Goal: Transaction & Acquisition: Purchase product/service

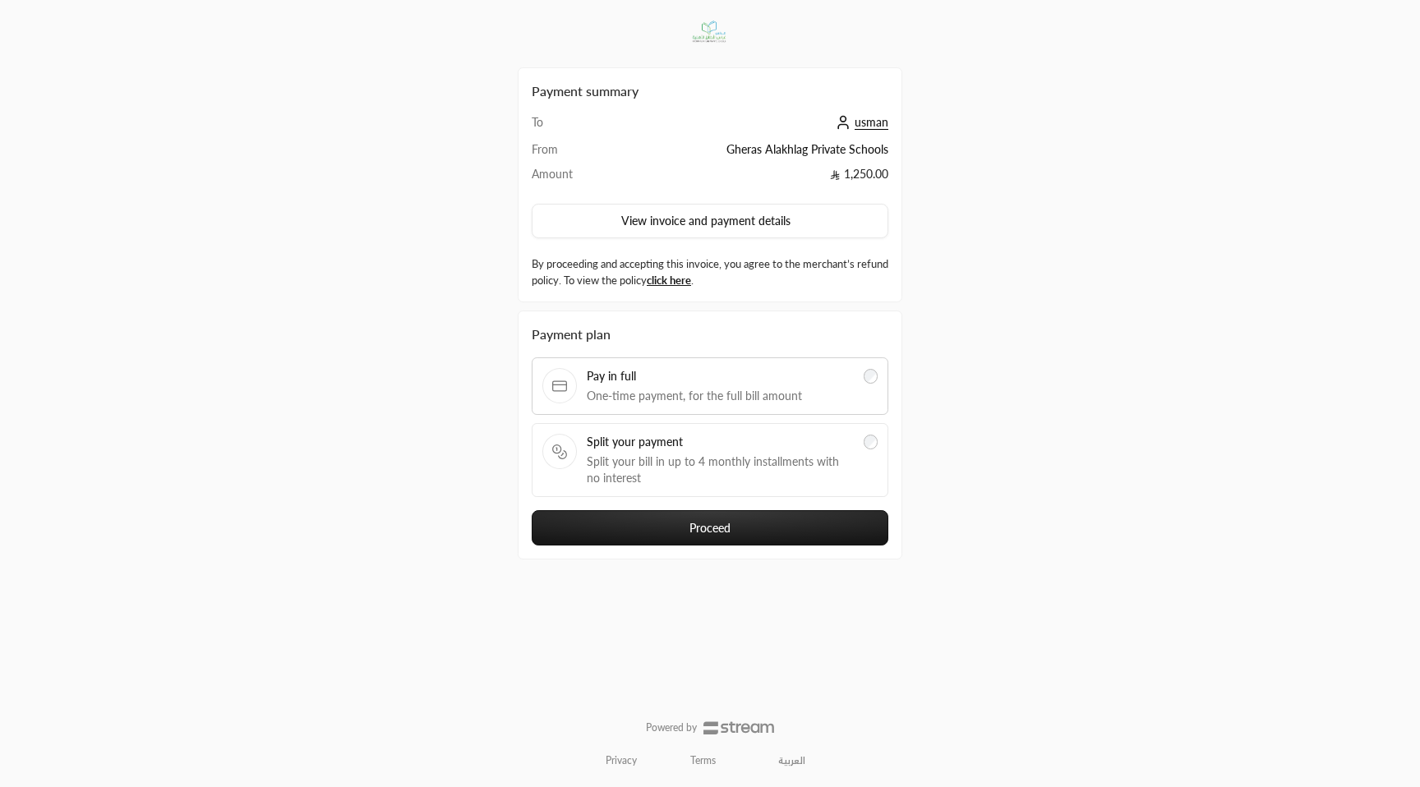
click at [719, 533] on button "Proceed" at bounding box center [710, 527] width 357 height 35
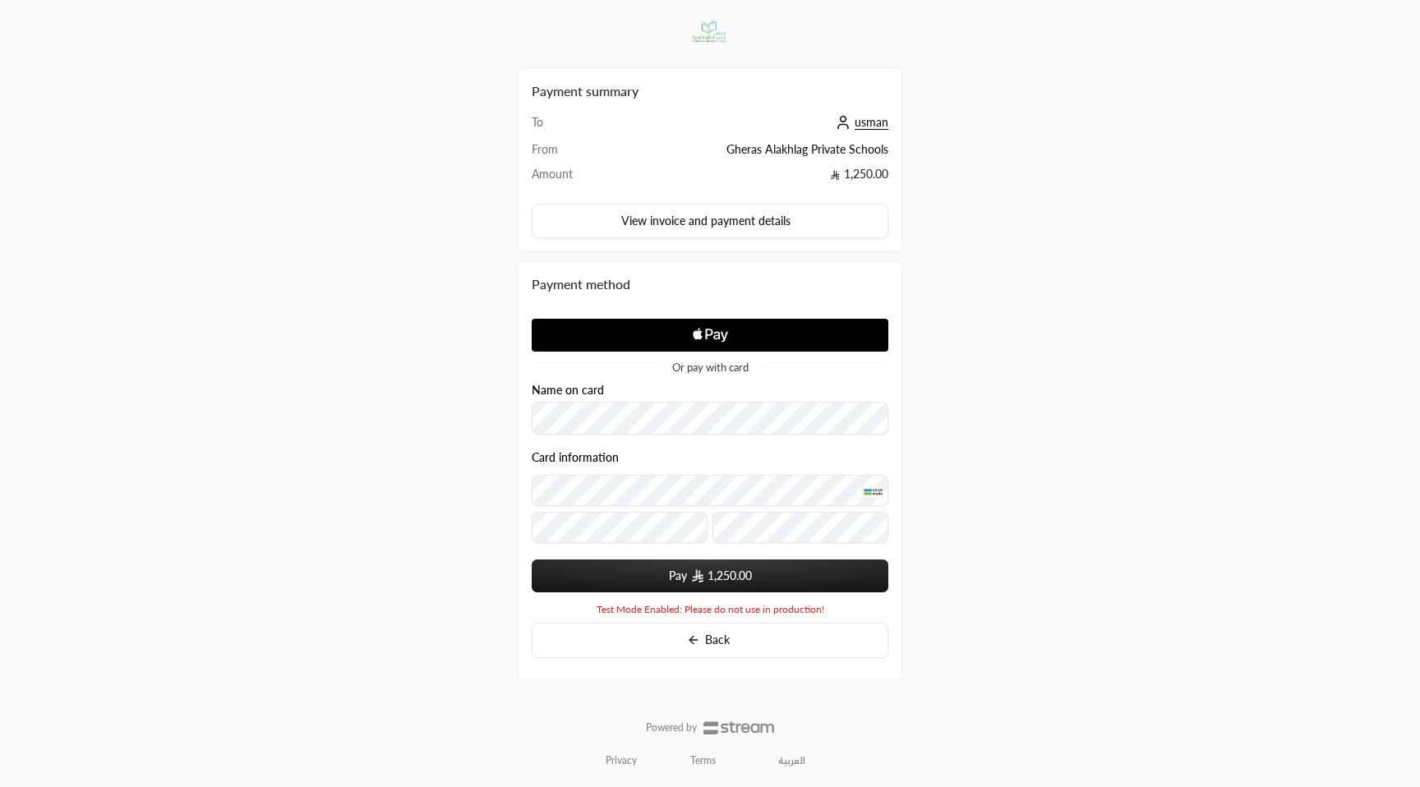
click at [650, 577] on button "Pay 1,250.00" at bounding box center [710, 576] width 357 height 33
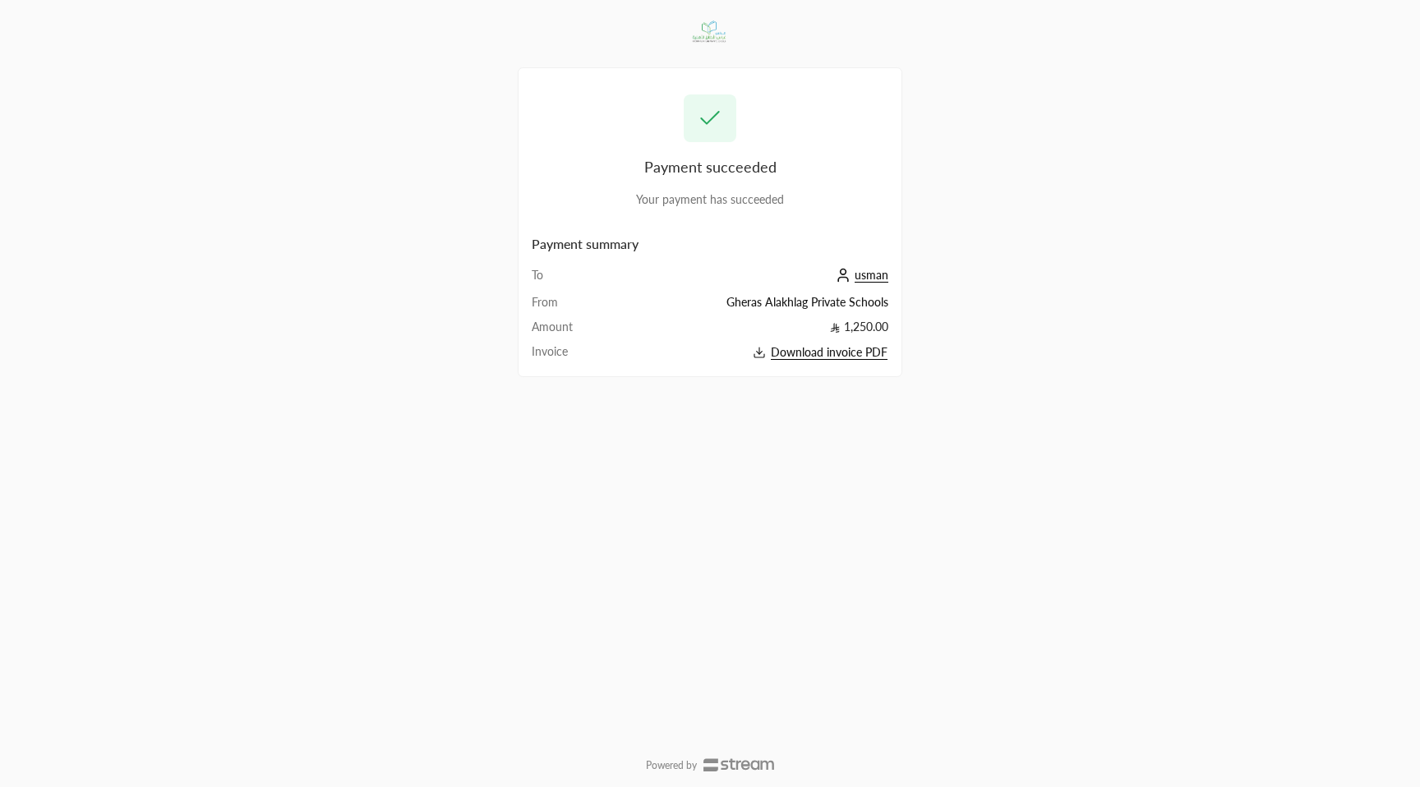
click at [817, 348] on span "Download invoice PDF" at bounding box center [829, 352] width 117 height 15
